Goal: Information Seeking & Learning: Learn about a topic

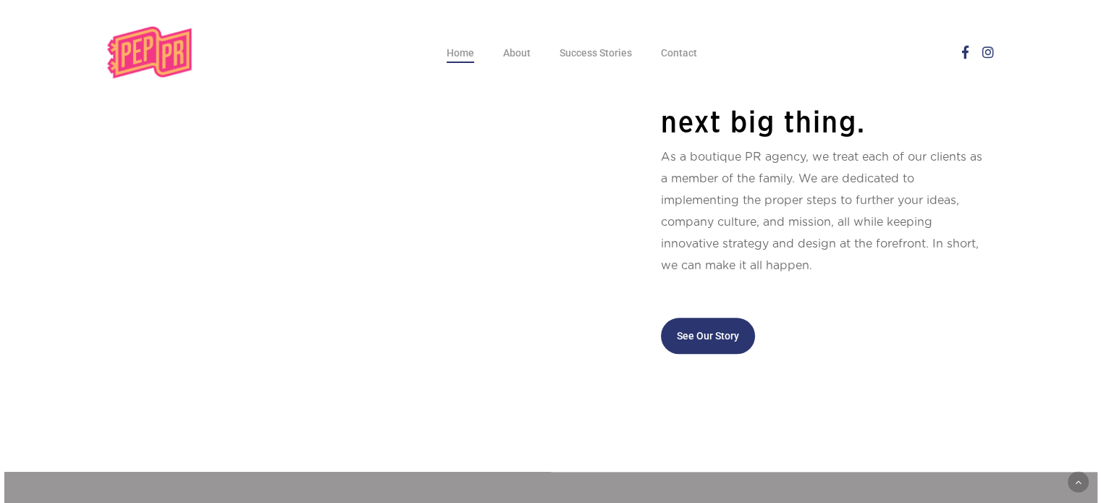
scroll to position [1361, 0]
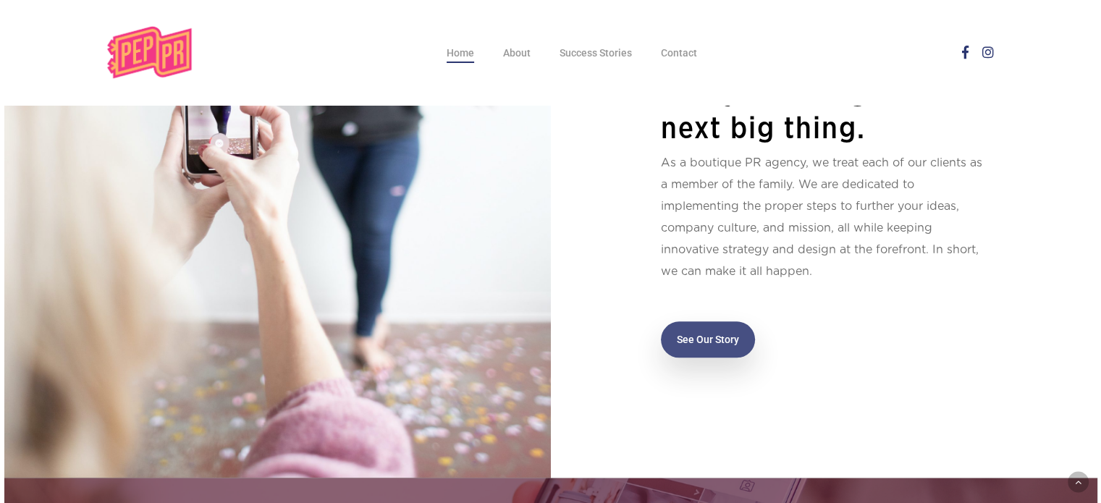
click at [704, 335] on span "See Our Story" at bounding box center [708, 339] width 62 height 14
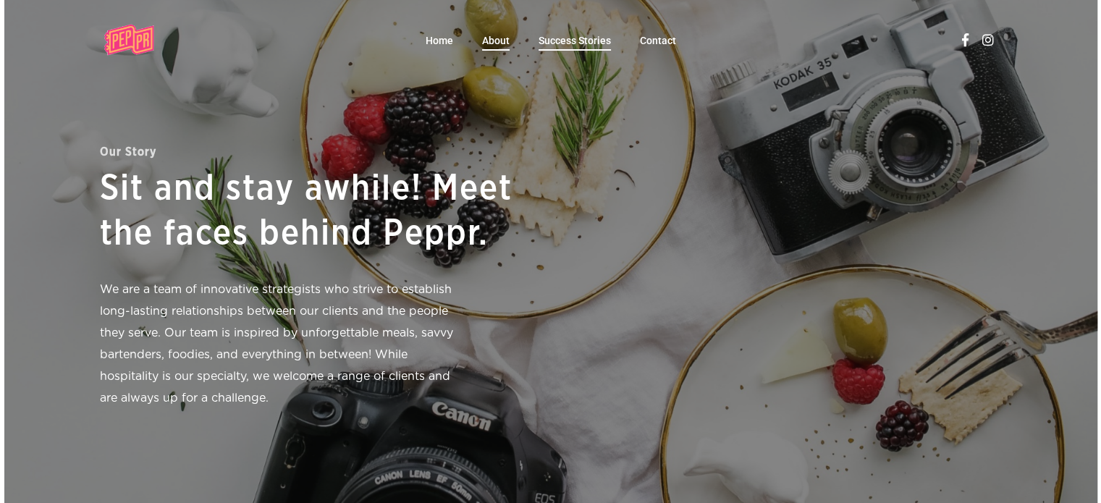
click at [567, 38] on span "Success Stories" at bounding box center [575, 41] width 72 height 12
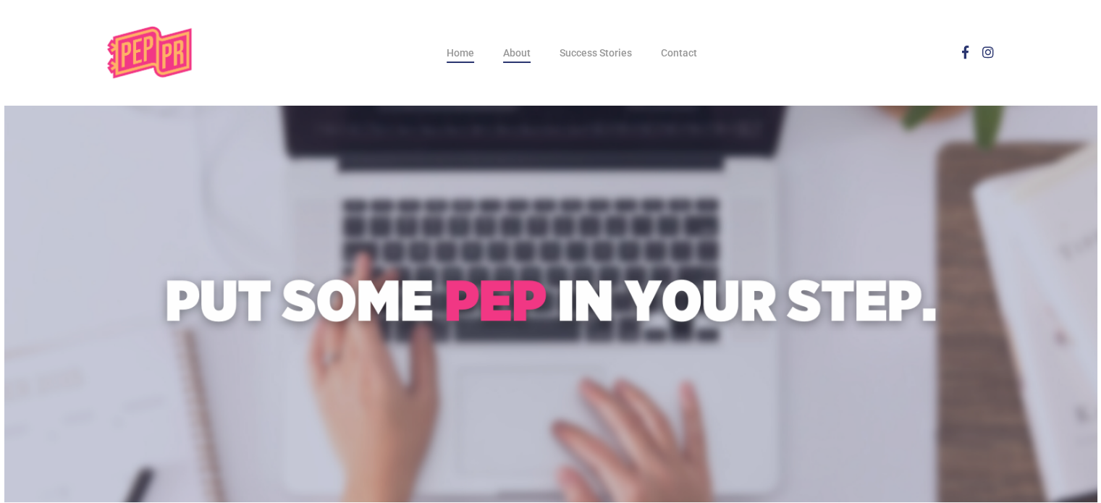
click at [513, 53] on span "About" at bounding box center [517, 53] width 28 height 12
